Goal: Check status: Check status

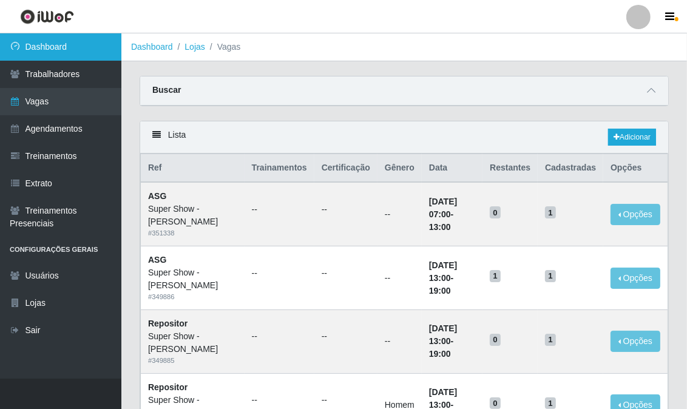
click at [79, 49] on link "Dashboard" at bounding box center [60, 46] width 121 height 27
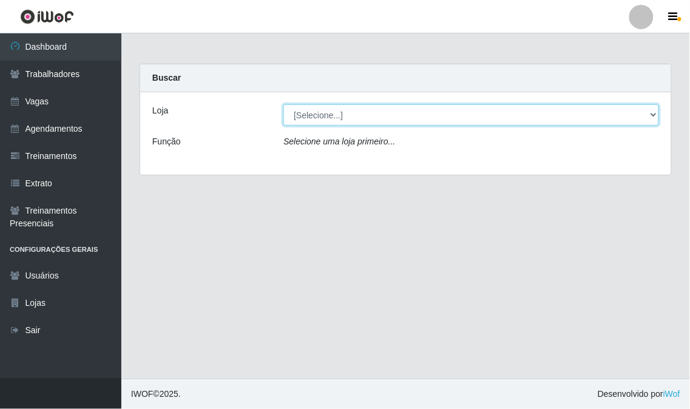
click at [344, 109] on select "[Selecione...] Super Show - [PERSON_NAME] SUPER SHOW - Coophab" at bounding box center [470, 114] width 375 height 21
select select "120"
click at [283, 104] on select "[Selecione...] Super Show - [PERSON_NAME] SUPER SHOW - Coophab" at bounding box center [470, 114] width 375 height 21
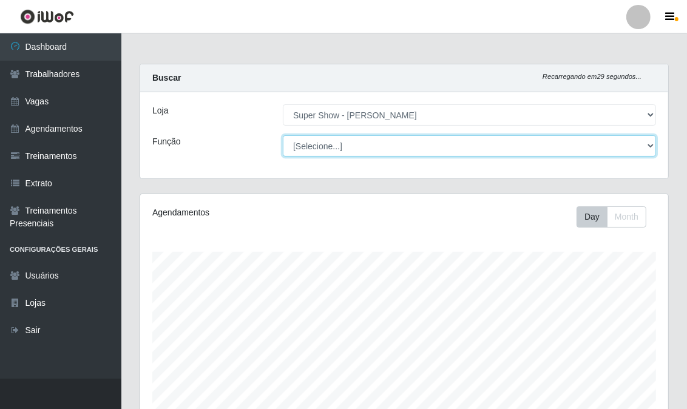
scroll to position [251, 528]
click at [348, 153] on select "[Selecione...] ASG Auxiliar de Estacionamento Balconista Embalador Embalador + …" at bounding box center [469, 145] width 373 height 21
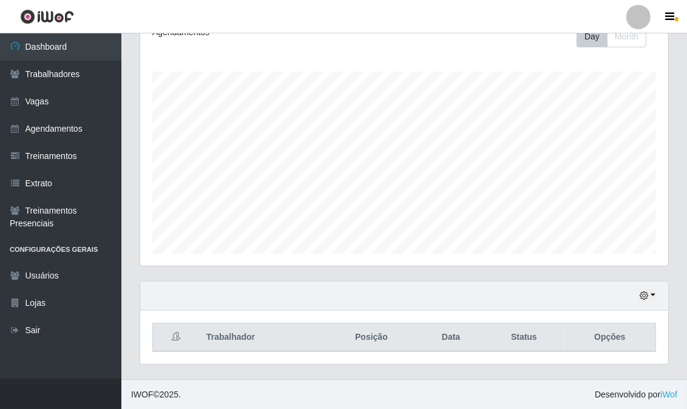
scroll to position [0, 0]
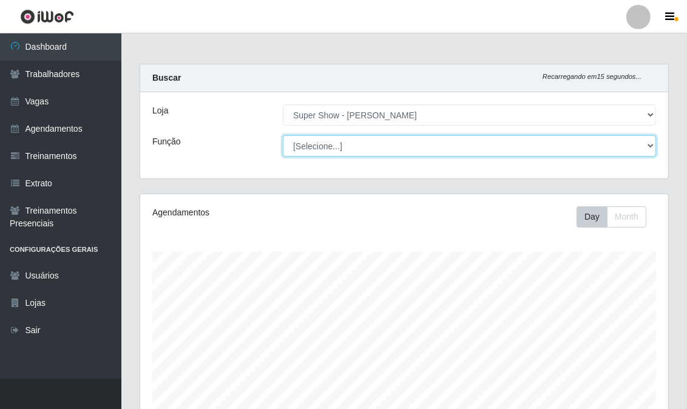
click at [362, 146] on select "[Selecione...] ASG Auxiliar de Estacionamento Balconista Embalador Embalador + …" at bounding box center [469, 145] width 373 height 21
select select "16"
click at [283, 135] on select "[Selecione...] ASG Auxiliar de Estacionamento Balconista Embalador Embalador + …" at bounding box center [469, 145] width 373 height 21
click at [336, 144] on select "[Selecione...] ASG Auxiliar de Estacionamento Balconista Embalador Embalador + …" at bounding box center [469, 145] width 373 height 21
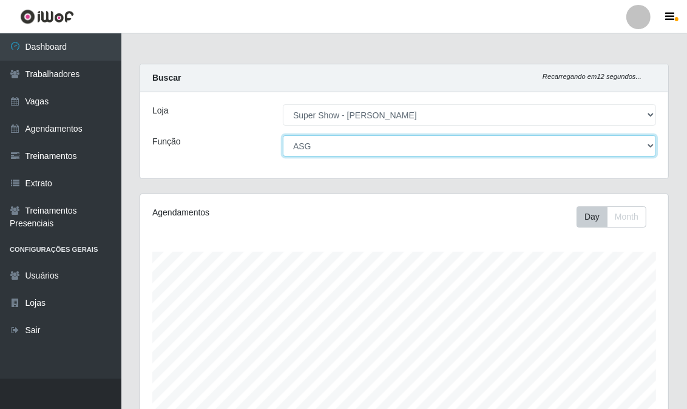
click at [283, 135] on select "[Selecione...] ASG Auxiliar de Estacionamento Balconista Embalador Embalador + …" at bounding box center [469, 145] width 373 height 21
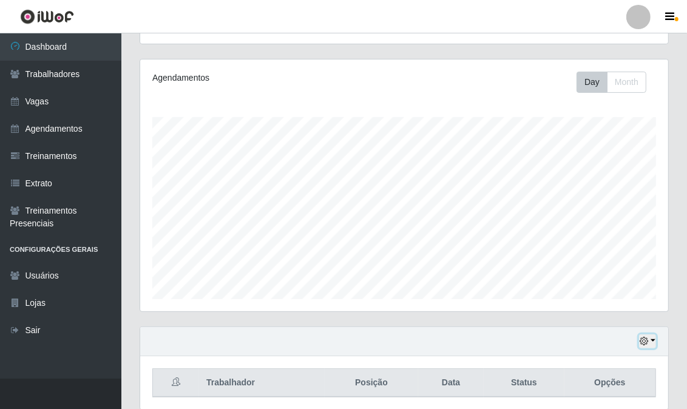
click at [648, 337] on icon "button" at bounding box center [643, 341] width 8 height 8
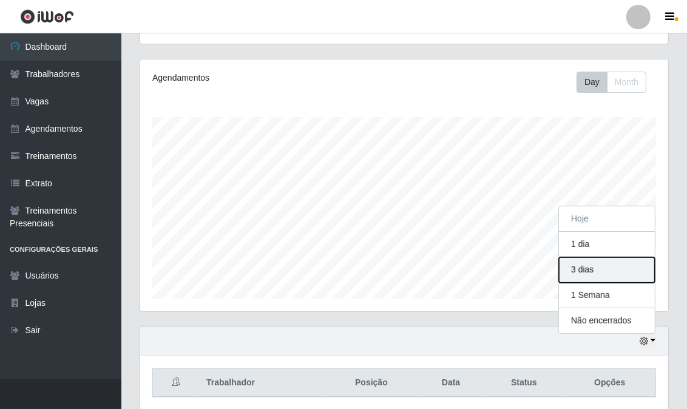
click at [600, 271] on button "3 dias" at bounding box center [607, 269] width 96 height 25
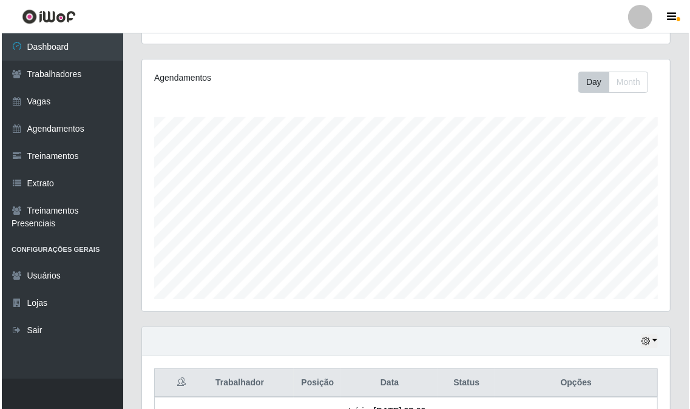
scroll to position [257, 0]
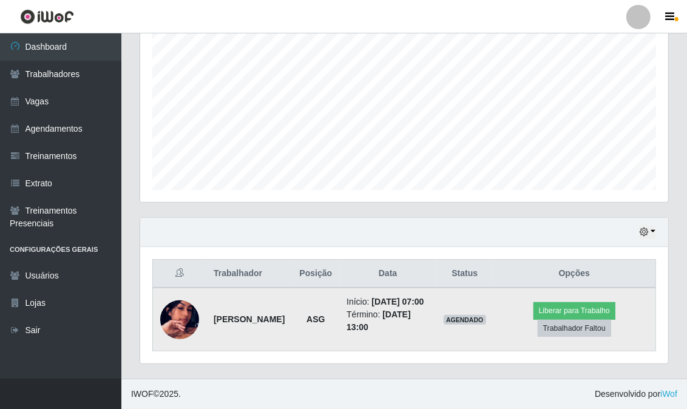
click at [184, 312] on img at bounding box center [179, 319] width 39 height 69
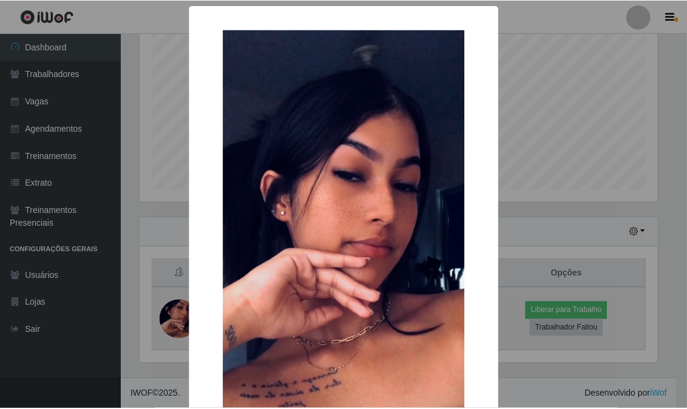
scroll to position [251, 520]
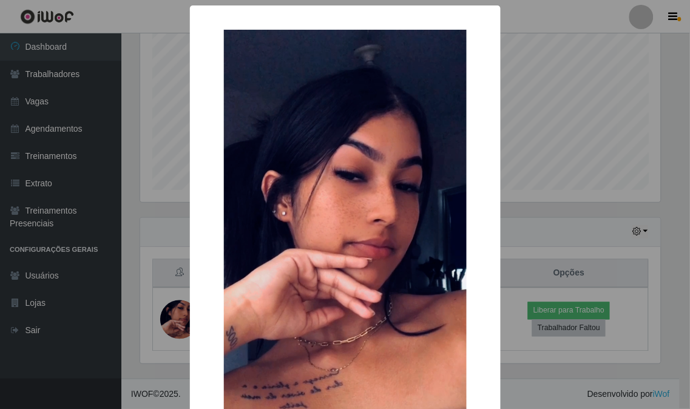
click at [159, 311] on div "× OK Cancel" at bounding box center [345, 204] width 690 height 409
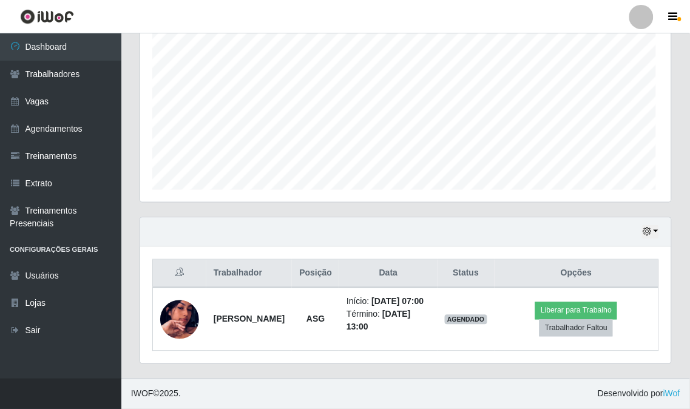
scroll to position [251, 528]
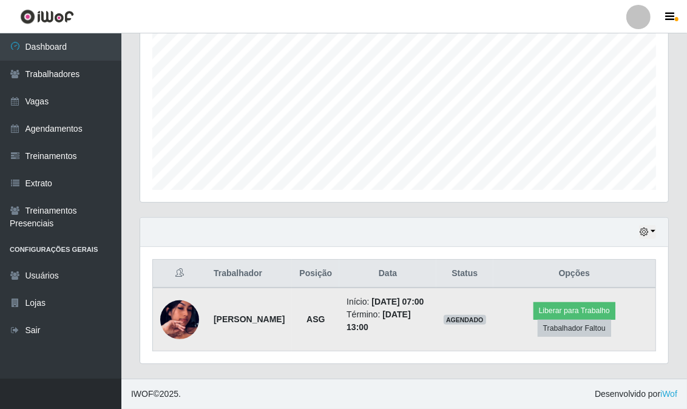
click at [171, 311] on img at bounding box center [179, 319] width 39 height 69
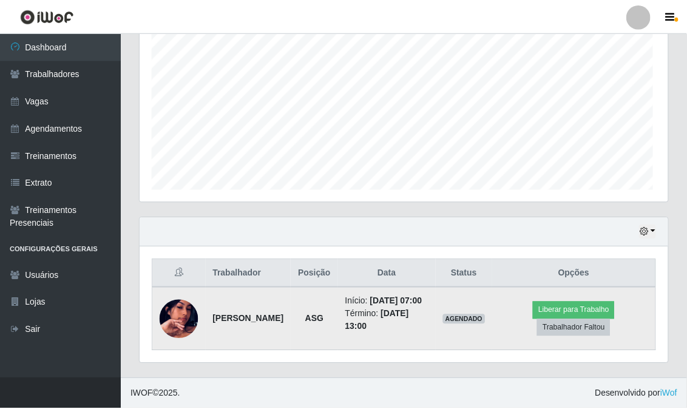
scroll to position [251, 520]
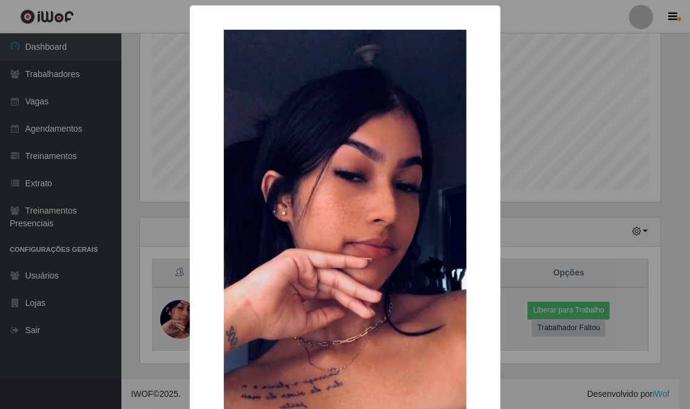
click at [171, 311] on div "× OK Cancel" at bounding box center [345, 204] width 690 height 409
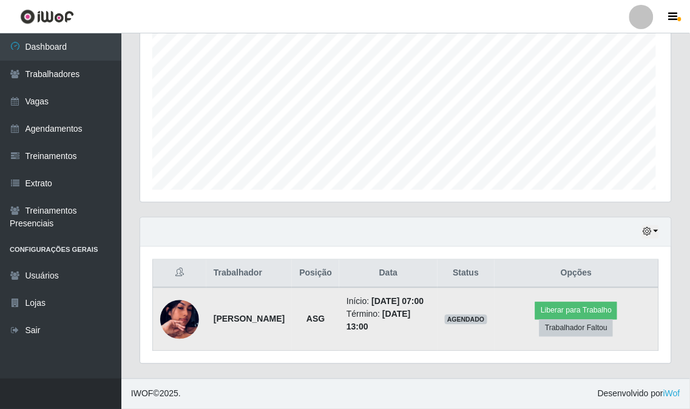
scroll to position [251, 528]
click at [192, 314] on img at bounding box center [179, 319] width 39 height 69
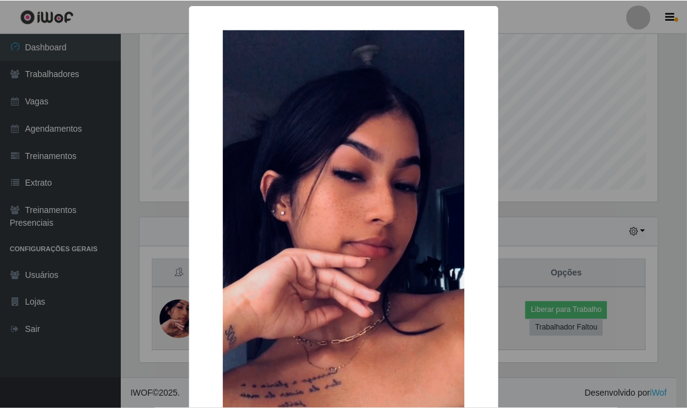
scroll to position [251, 520]
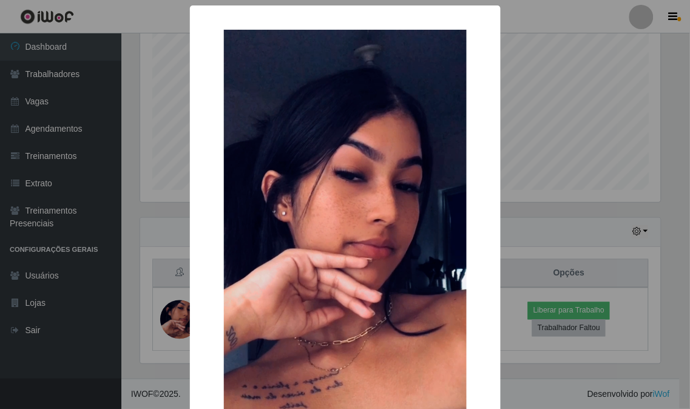
click at [141, 222] on div "× OK Cancel" at bounding box center [345, 204] width 690 height 409
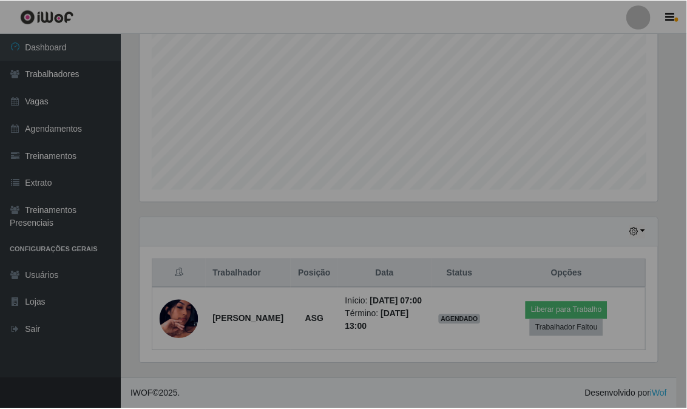
scroll to position [251, 528]
